Goal: Task Accomplishment & Management: Manage account settings

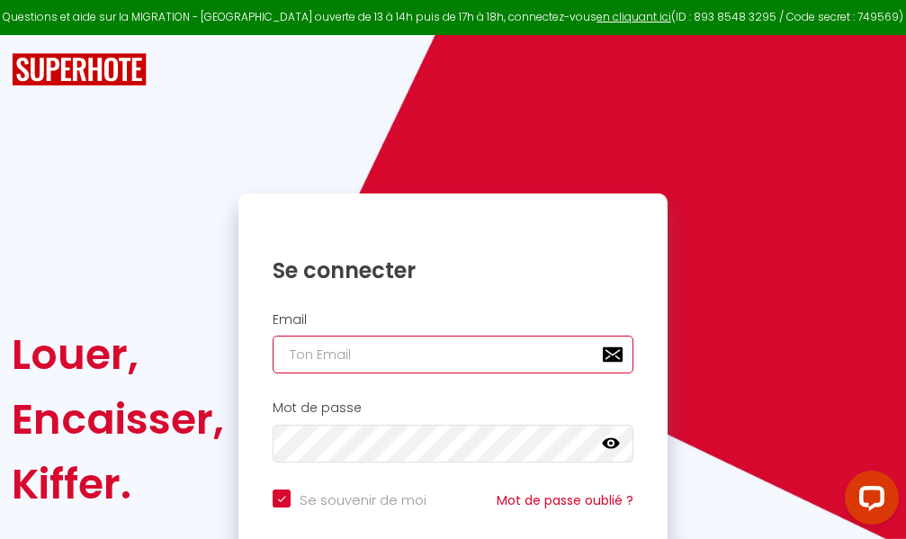
click at [418, 357] on input "email" at bounding box center [453, 355] width 361 height 38
type input "m"
checkbox input "true"
type input "ma"
checkbox input "true"
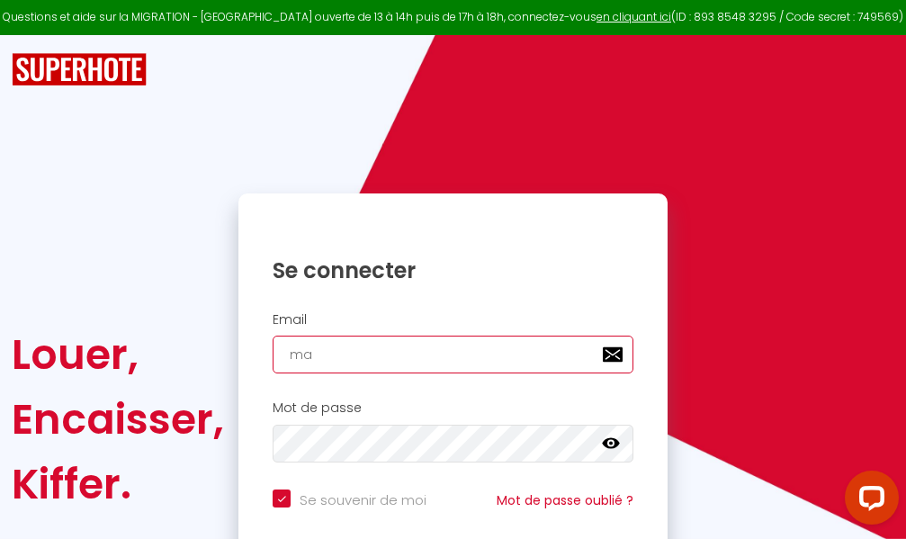
type input "mar"
checkbox input "true"
type input "marc"
checkbox input "true"
type input "marcd"
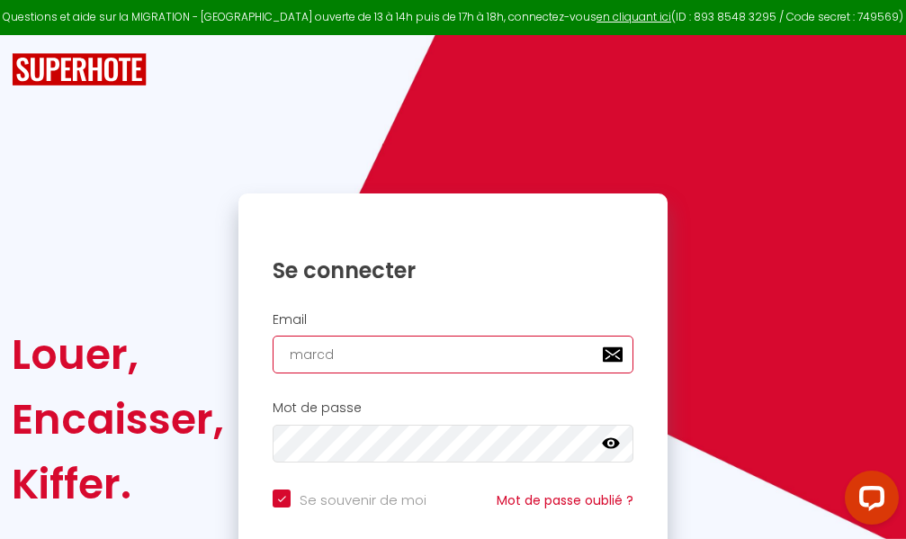
checkbox input "true"
type input "marcdp"
checkbox input "true"
type input "marcdpo"
checkbox input "true"
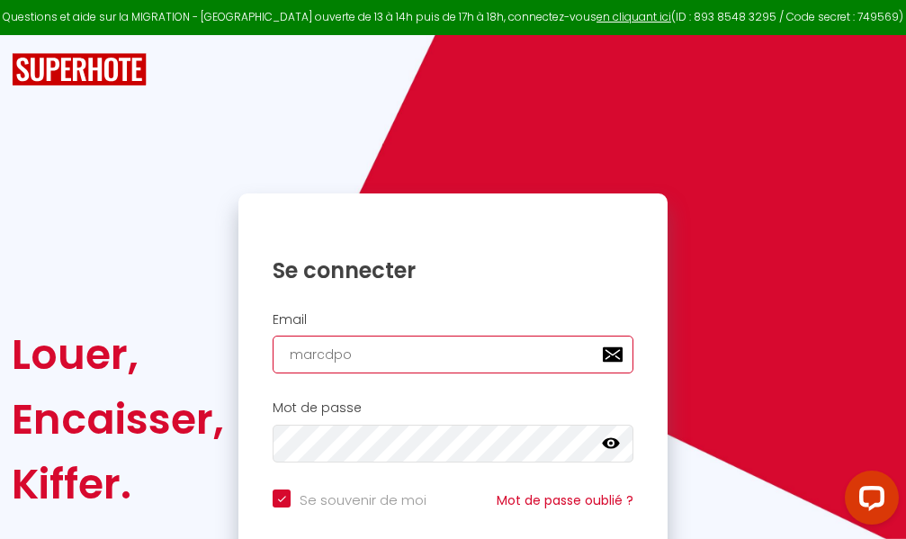
type input "marcdpoz"
checkbox input "true"
type input "marcdpoz."
checkbox input "true"
type input "marcdpoz.l"
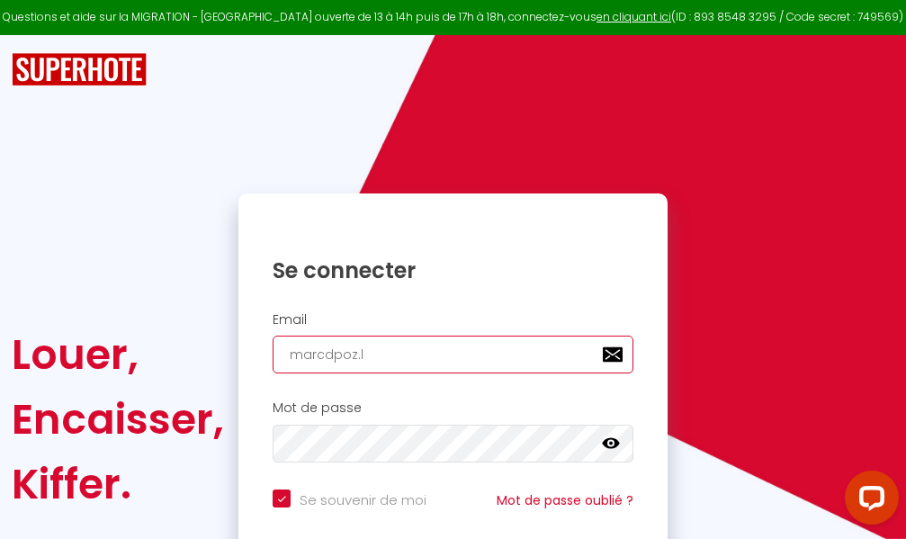
checkbox input "true"
type input "marcdpoz.lo"
checkbox input "true"
type input "marcdpoz.loc"
checkbox input "true"
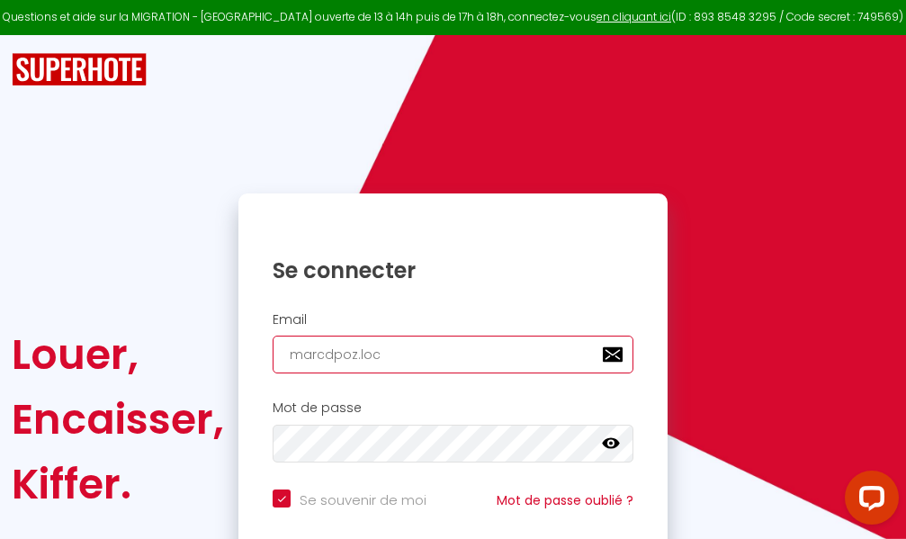
type input "marcdpoz.loca"
checkbox input "true"
type input "marcdpoz.locat"
checkbox input "true"
type input "marcdpoz.locati"
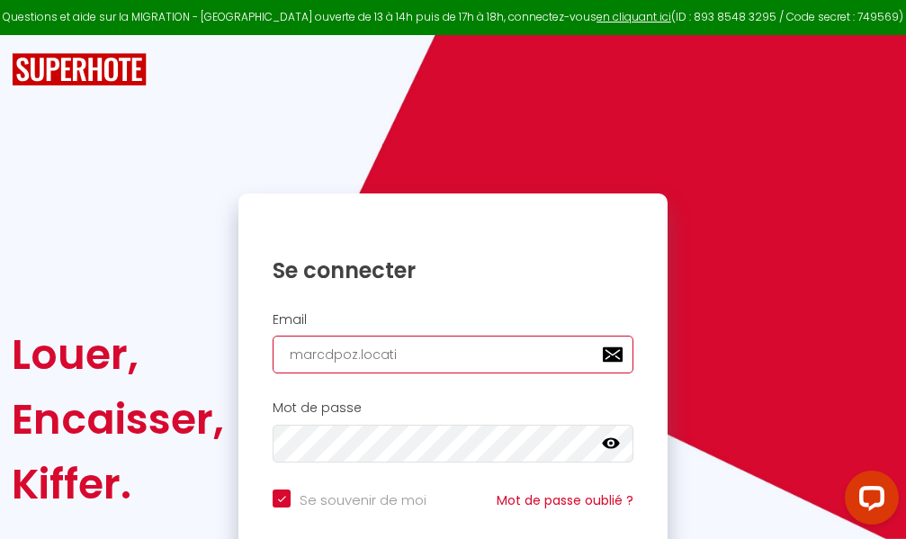
checkbox input "true"
type input "marcdpoz.locatio"
checkbox input "true"
type input "marcdpoz.location"
checkbox input "true"
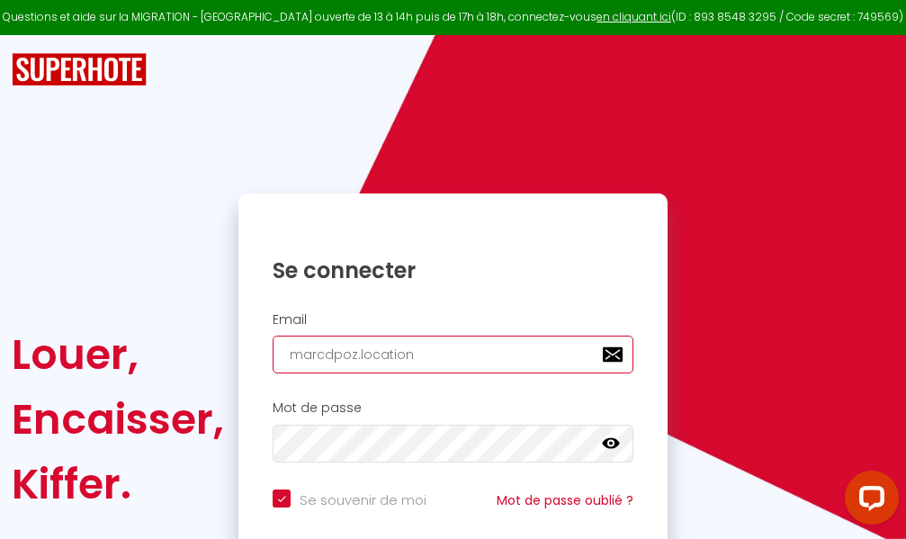
type input "marcdpoz.location@"
checkbox input "true"
type input "marcdpoz.location@g"
checkbox input "true"
type input "marcdpoz.location@gm"
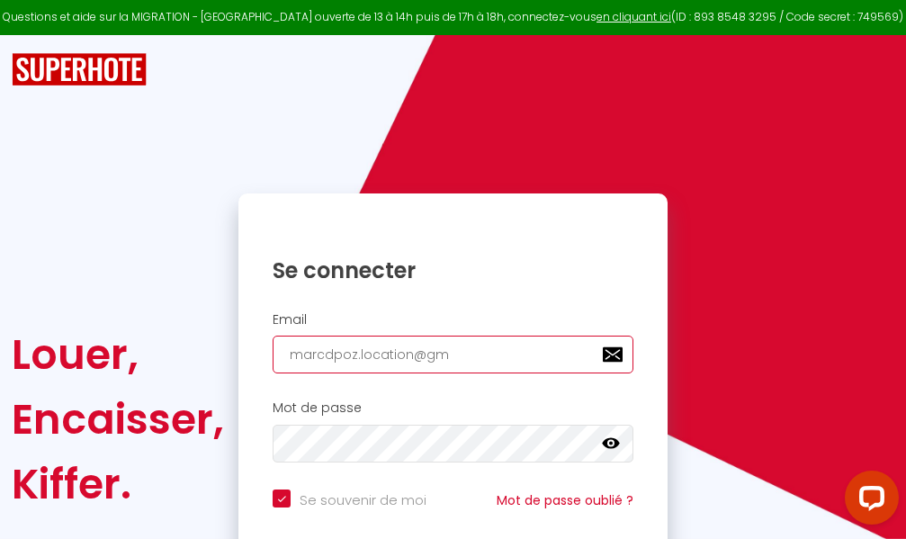
checkbox input "true"
type input "marcdpoz.location@gma"
checkbox input "true"
type input "marcdpoz.location@gmai"
checkbox input "true"
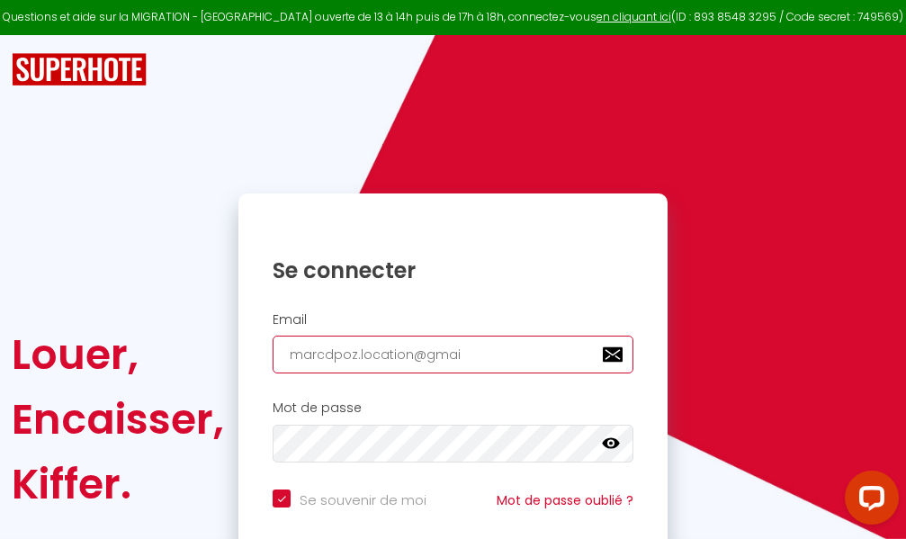
type input "[EMAIL_ADDRESS]"
checkbox input "true"
type input "[EMAIL_ADDRESS]."
checkbox input "true"
type input "marcdpoz.location@gmail.c"
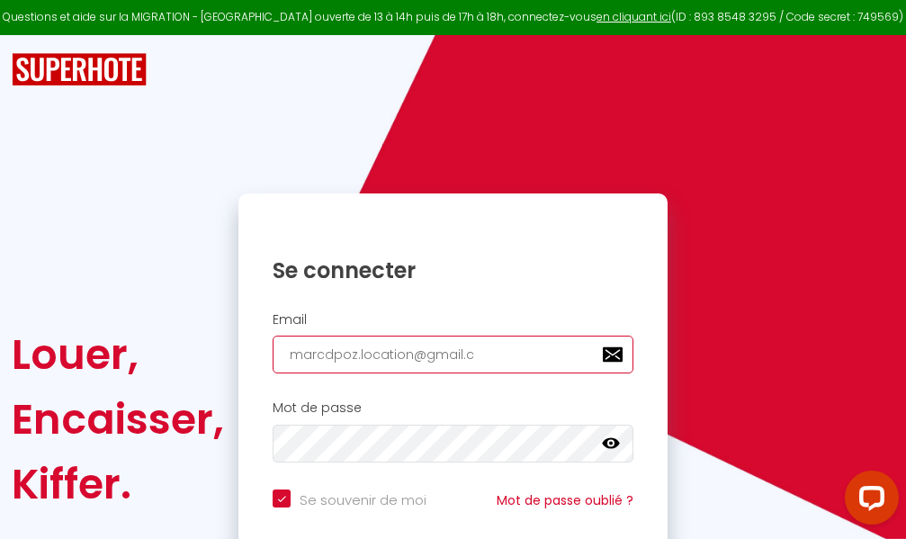
checkbox input "true"
type input "[EMAIL_ADDRESS][DOMAIN_NAME]"
checkbox input "true"
type input "[EMAIL_ADDRESS][DOMAIN_NAME]"
checkbox input "true"
